Goal: Communication & Community: Answer question/provide support

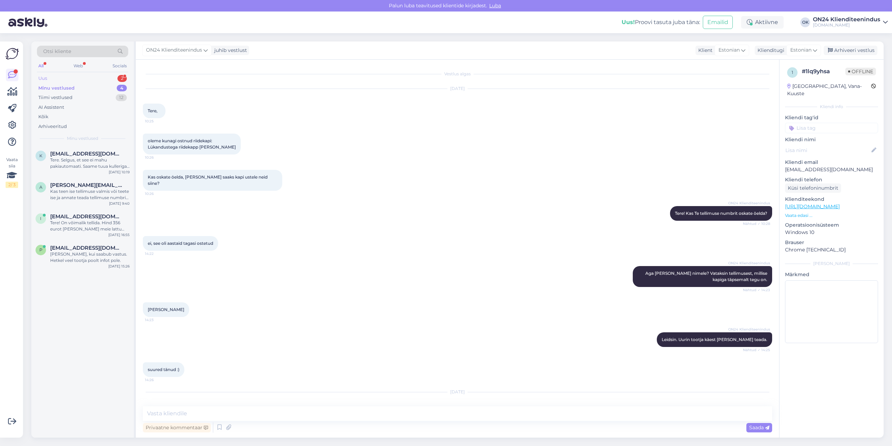
scroll to position [428, 0]
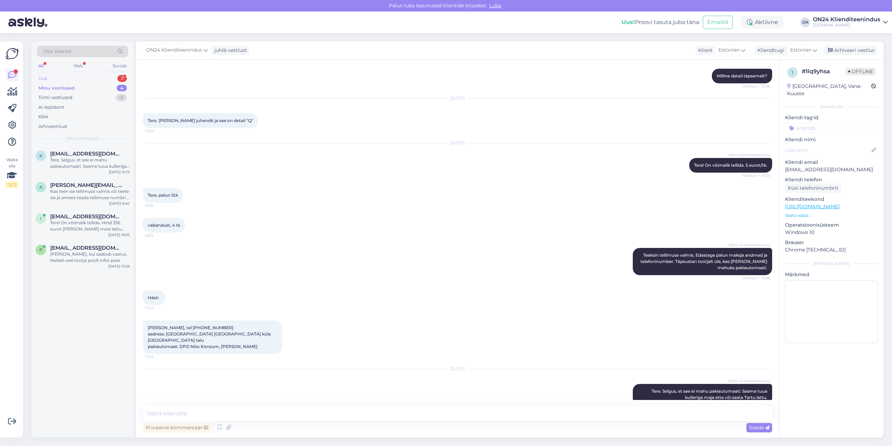
click at [70, 83] on div "Uus 2" at bounding box center [82, 79] width 91 height 10
click at [74, 196] on div "m [EMAIL_ADDRESS][DOMAIN_NAME] 5 Ootan [DATE] 12:55" at bounding box center [82, 189] width 102 height 25
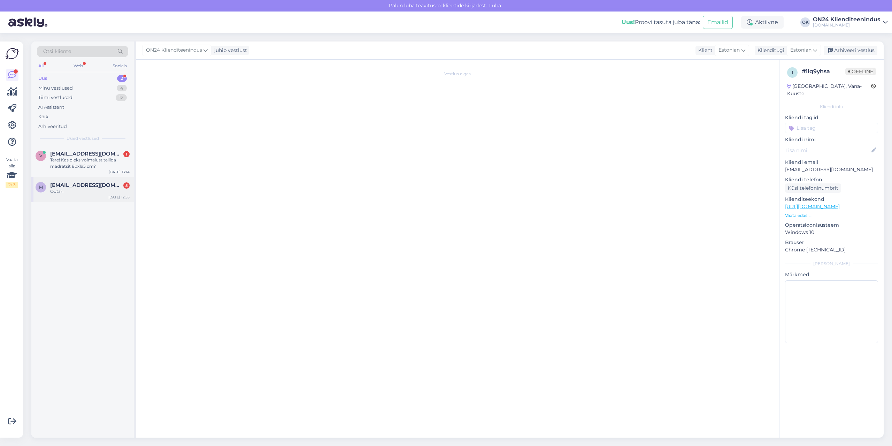
scroll to position [0, 0]
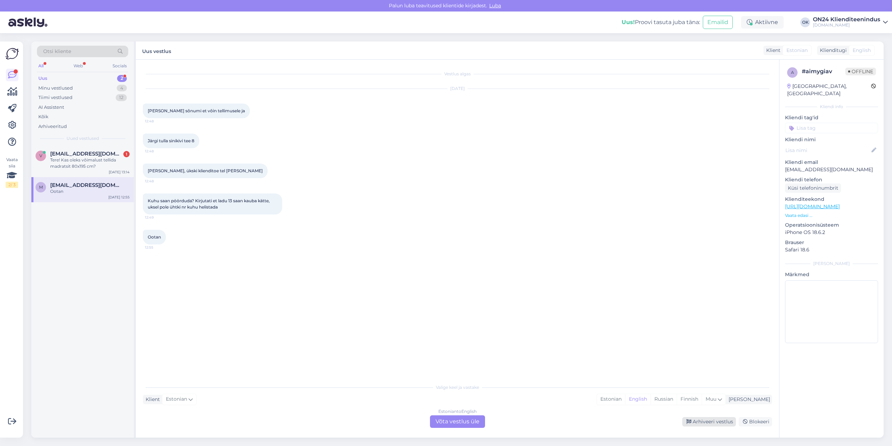
click at [717, 422] on div "Arhiveeri vestlus" at bounding box center [709, 421] width 54 height 9
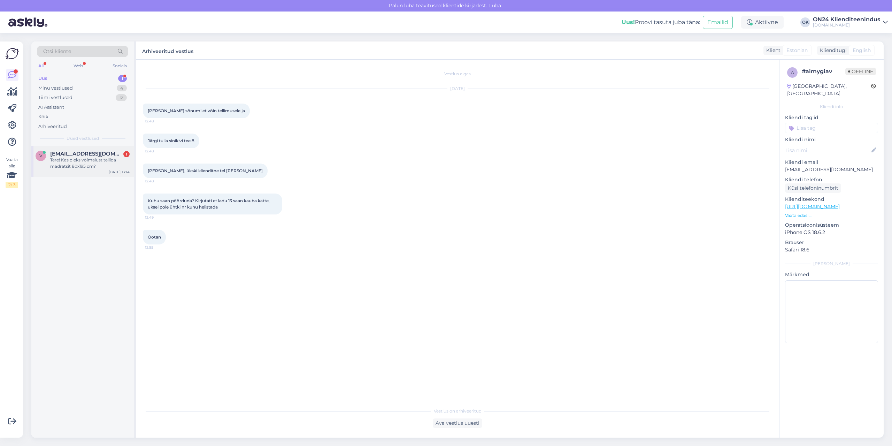
click at [86, 166] on div "Tere! Kas oleks võimalust tellida madratsit 80x195 cm?" at bounding box center [89, 163] width 79 height 13
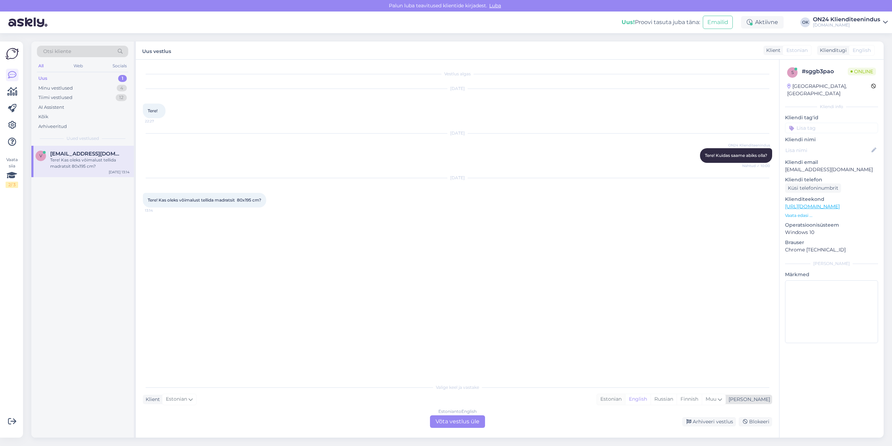
click at [625, 401] on div "Estonian" at bounding box center [611, 399] width 28 height 10
click at [625, 400] on div "Estonian" at bounding box center [611, 399] width 28 height 10
click at [464, 423] on div "Estonian to Estonian Võta vestlus üle" at bounding box center [457, 421] width 55 height 13
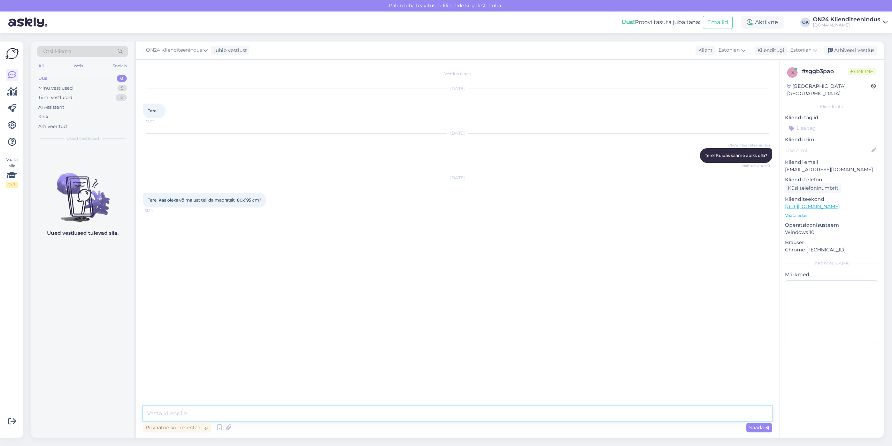
click at [436, 412] on textarea at bounding box center [457, 413] width 629 height 15
paste textarea "[URL][DOMAIN_NAME]"
type textarea "Tere! Erimõõdus madratsite valik siin: [URL][DOMAIN_NAME]"
